Goal: Information Seeking & Learning: Learn about a topic

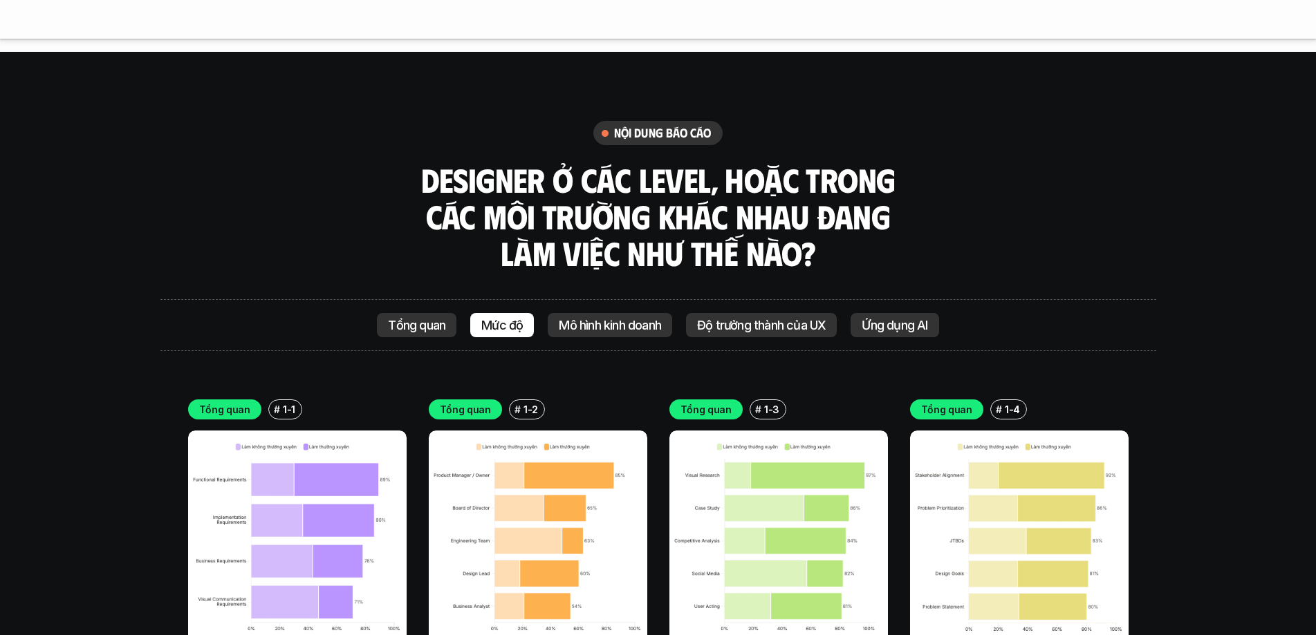
scroll to position [5391, 0]
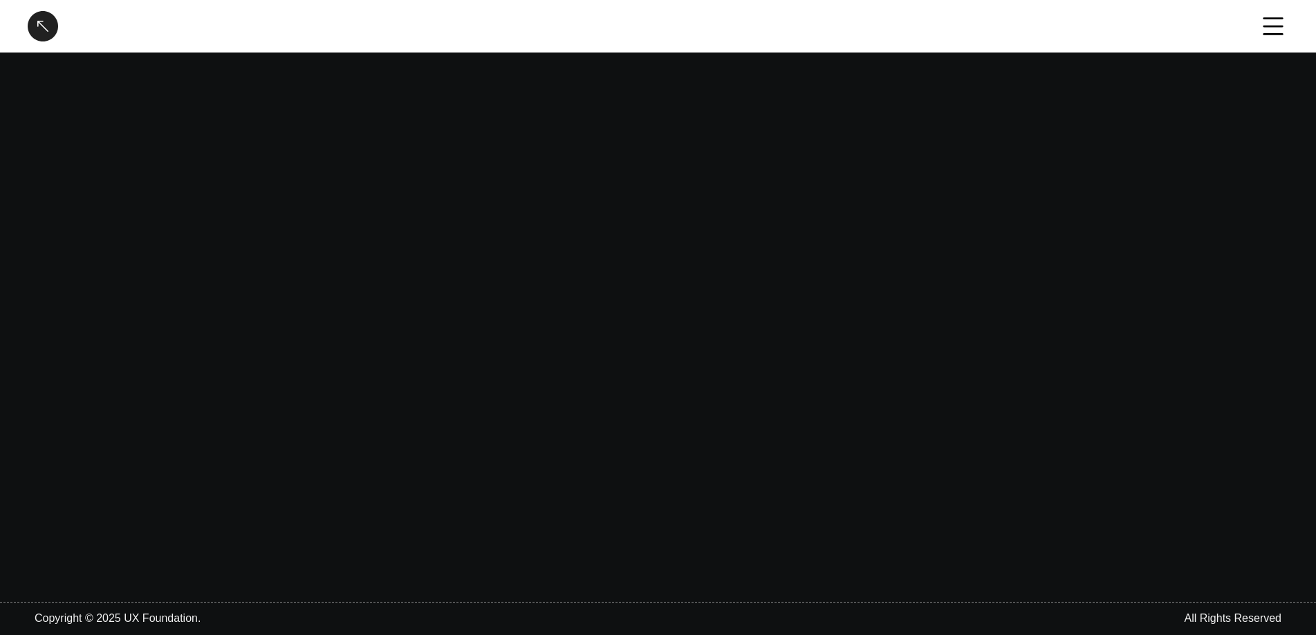
scroll to position [0, 0]
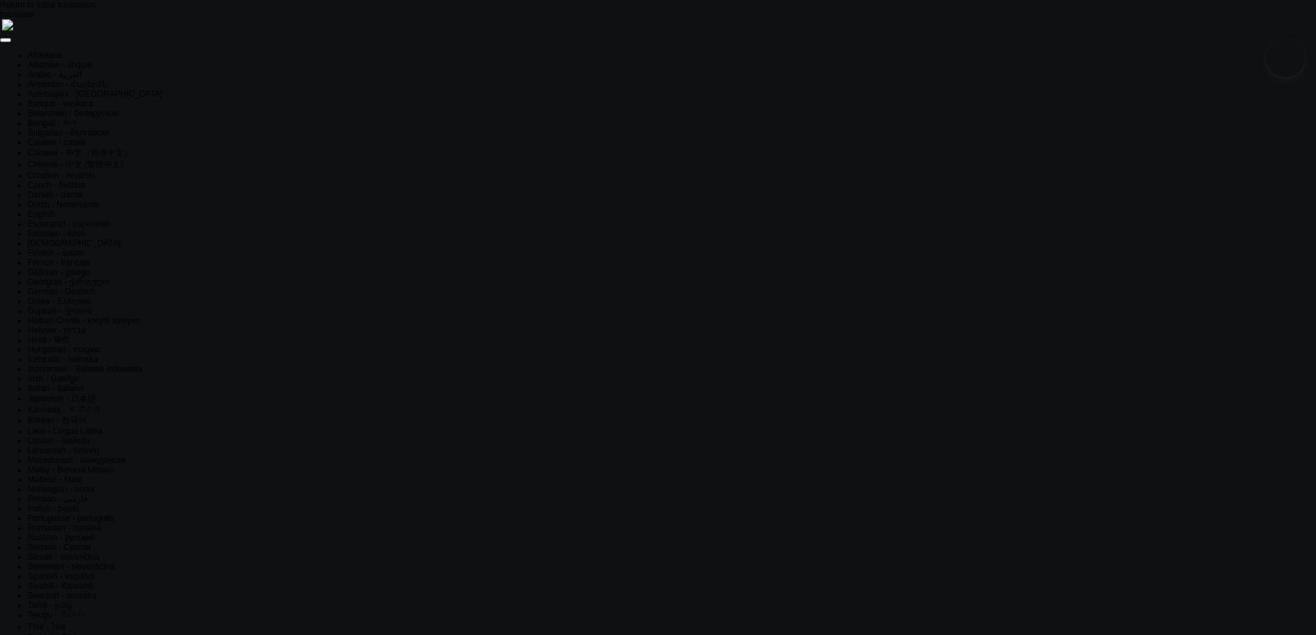
click at [1296, 10] on div "Return to initial translation" at bounding box center [658, 5] width 1316 height 10
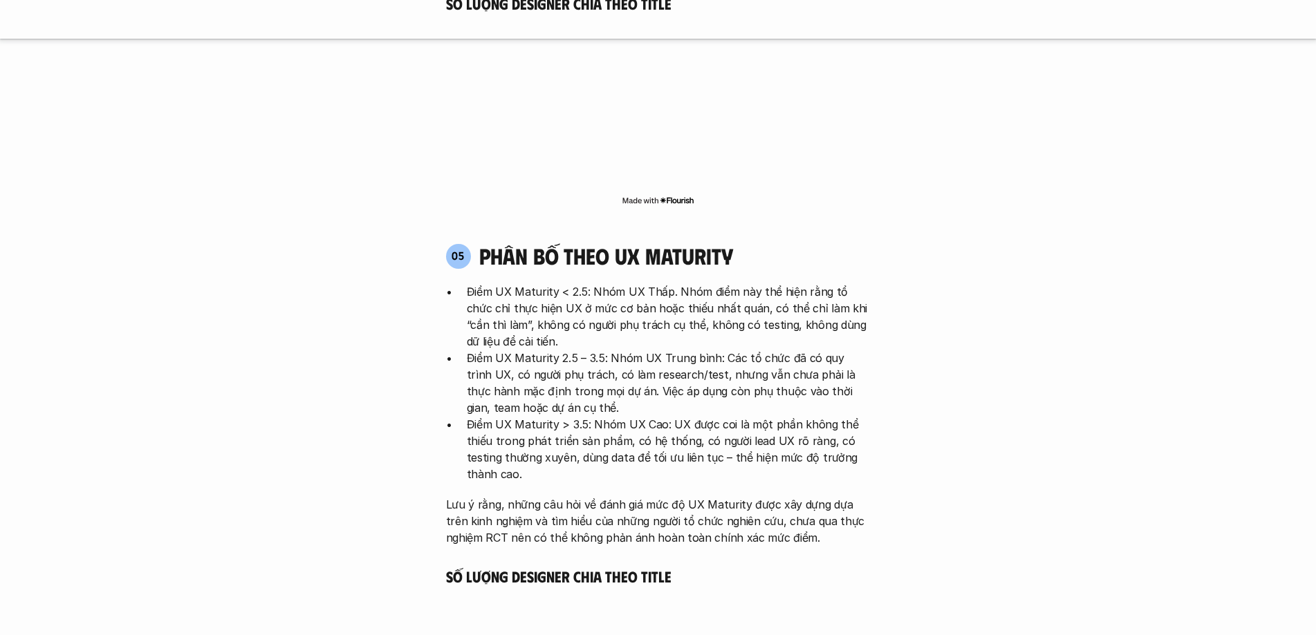
scroll to position [4284, 0]
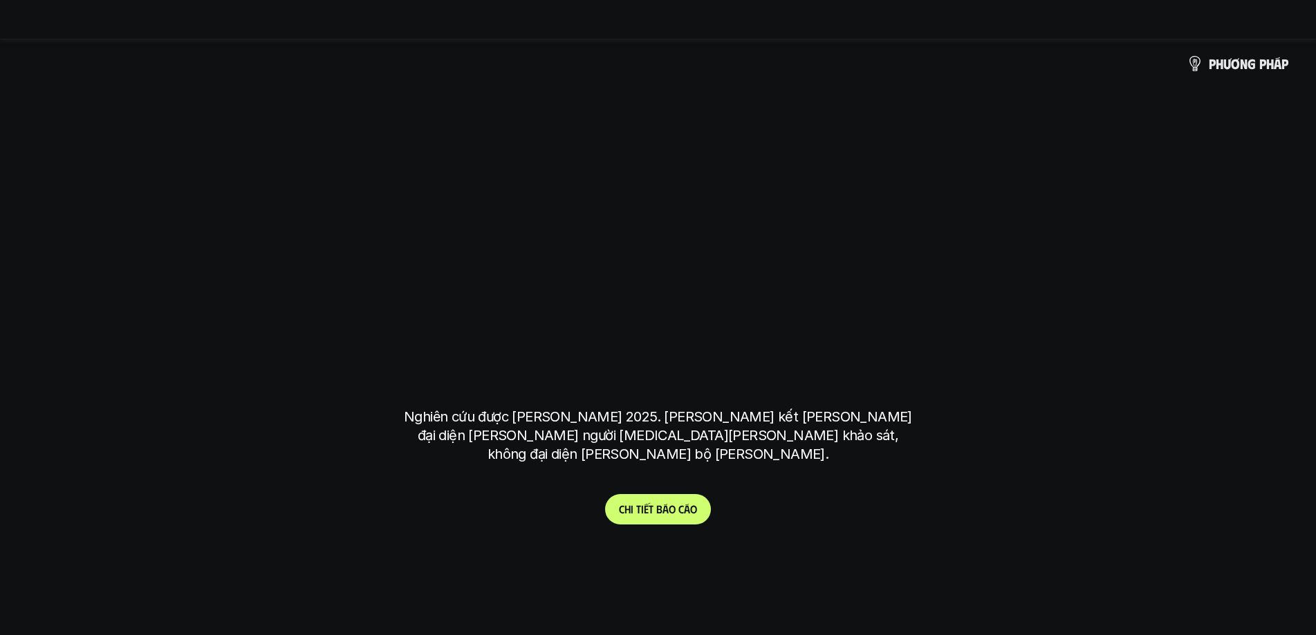
scroll to position [4517, 0]
